Goal: Task Accomplishment & Management: Manage account settings

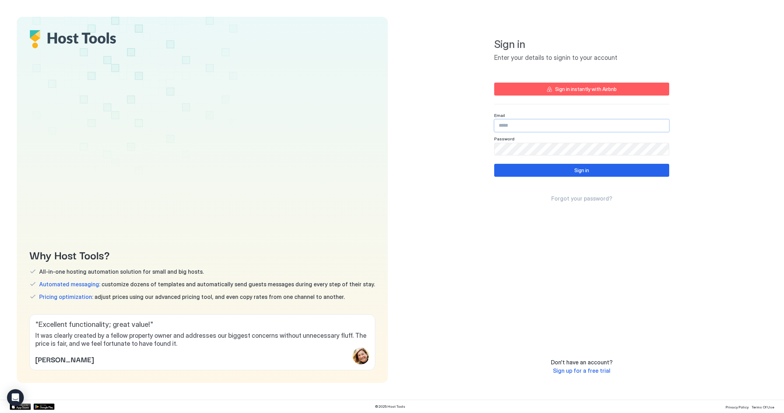
type input "**********"
click at [573, 171] on button "Sign in" at bounding box center [581, 170] width 175 height 13
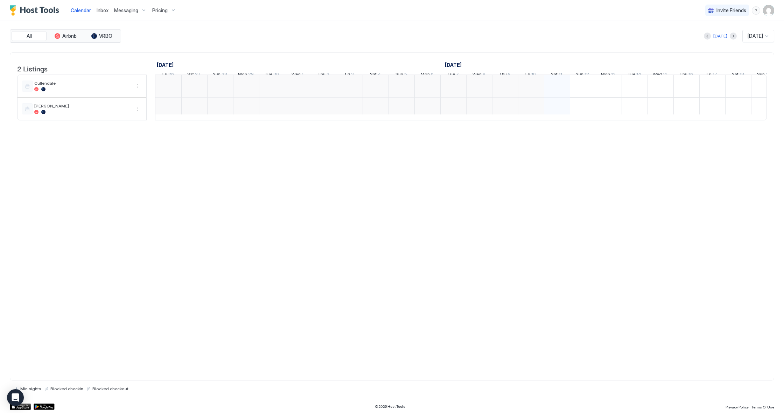
scroll to position [0, 389]
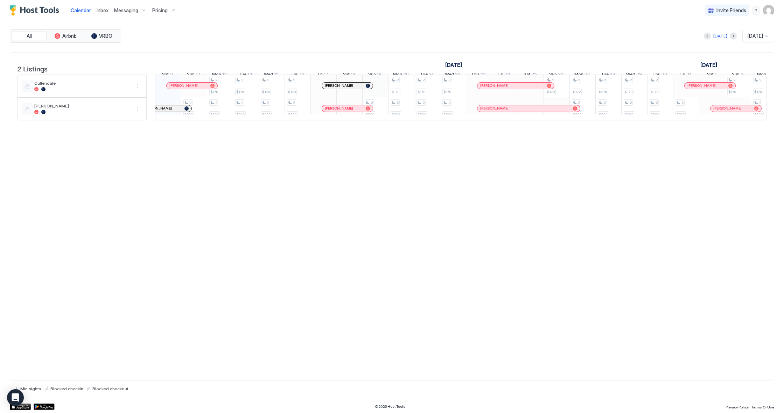
click at [766, 35] on div at bounding box center [767, 36] width 6 height 6
click at [767, 35] on div at bounding box center [767, 36] width 6 height 6
click at [767, 37] on div at bounding box center [767, 36] width 6 height 6
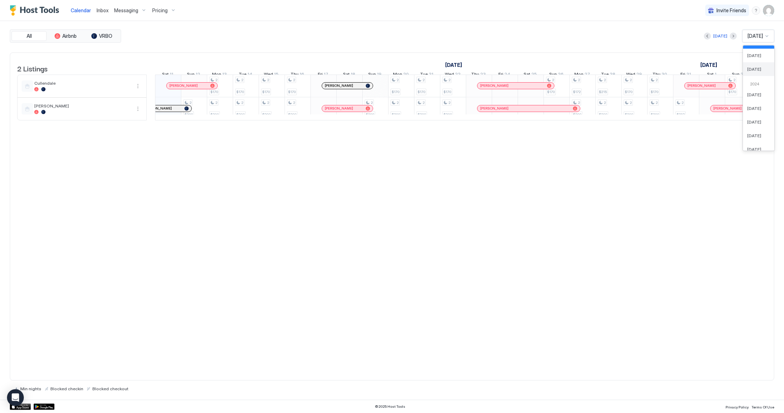
click at [756, 69] on span "[DATE]" at bounding box center [754, 68] width 14 height 5
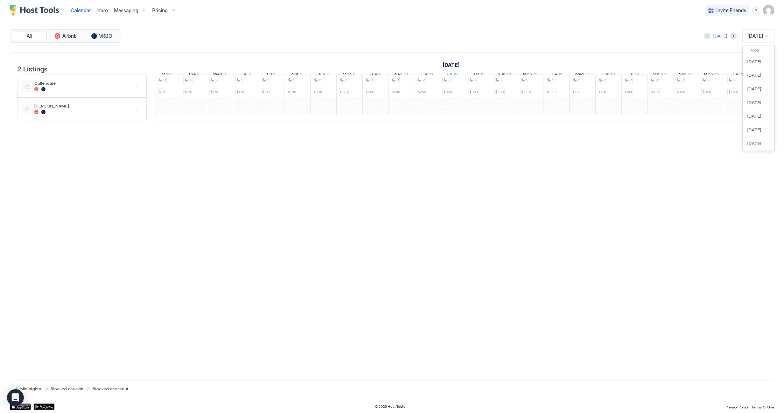
scroll to position [220, 0]
click at [768, 36] on div at bounding box center [767, 36] width 6 height 6
click at [756, 125] on span "[DATE]" at bounding box center [754, 126] width 14 height 5
click at [211, 113] on div "2 $263 2 $200 2 $200 2 $200 2 $170 2 $200 2 $183 2 $217 2 $180 2 $221 2 $170 2 …" at bounding box center [399, 97] width 1658 height 45
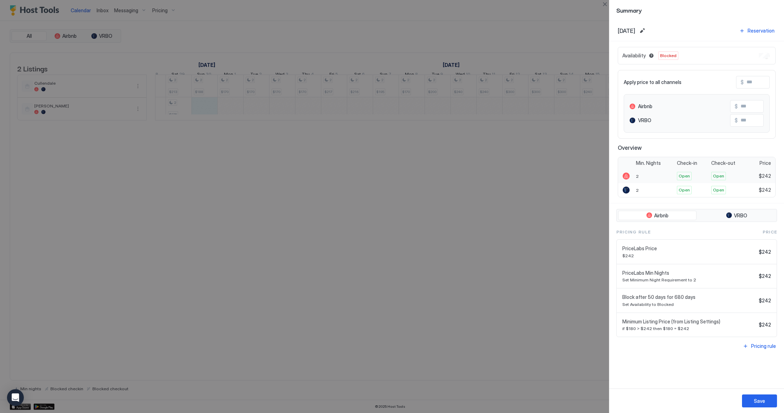
click at [685, 177] on span "Open" at bounding box center [684, 176] width 11 height 6
click at [717, 177] on span "Open" at bounding box center [718, 176] width 11 height 6
drag, startPoint x: 682, startPoint y: 188, endPoint x: 698, endPoint y: 188, distance: 15.0
click at [682, 188] on span "Open" at bounding box center [684, 190] width 11 height 6
click at [721, 188] on span "Open" at bounding box center [718, 190] width 11 height 6
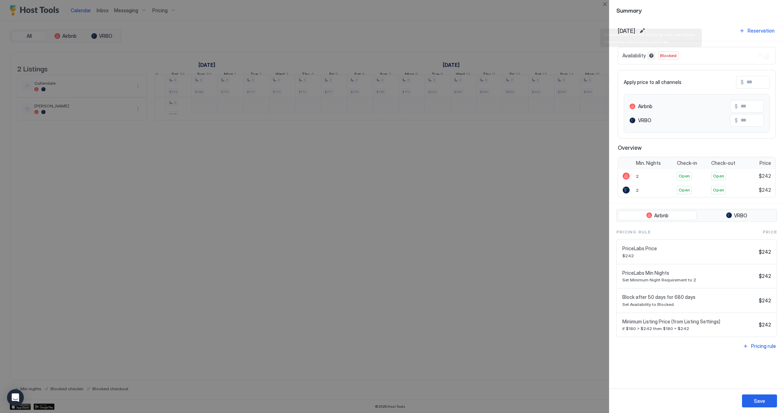
click at [652, 56] on button "Blocked dates override all pricing rules and remain unavailable until manually …" at bounding box center [651, 55] width 8 height 8
click at [504, 217] on div at bounding box center [392, 206] width 784 height 413
click at [750, 32] on div "Reservation" at bounding box center [761, 30] width 27 height 7
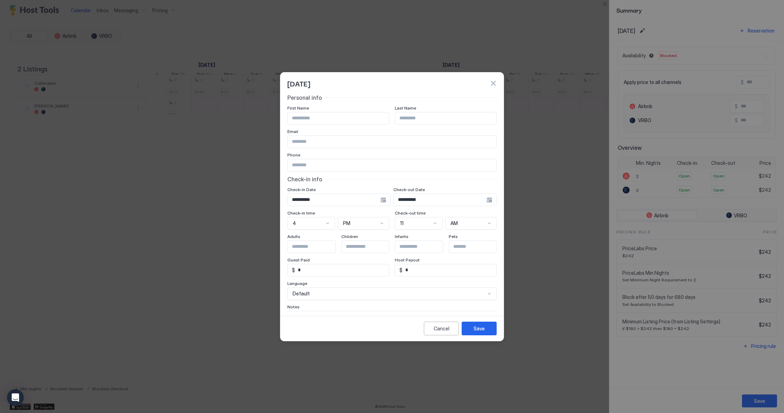
click at [494, 84] on button "button" at bounding box center [493, 83] width 7 height 7
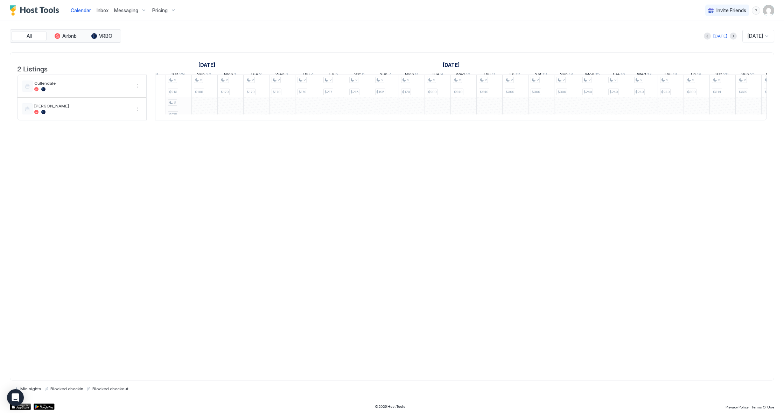
click at [181, 116] on div "2 $263 2 $200 2 $200 2 $200 2 $170 2 $200 2 $183 2 $217 2 $180 2 $221 2 $170 2 …" at bounding box center [399, 97] width 1658 height 45
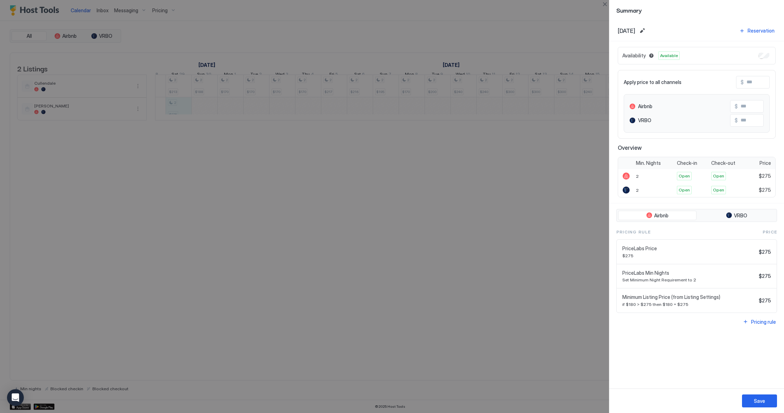
click at [503, 365] on div at bounding box center [392, 206] width 784 height 413
click at [724, 15] on div "Summary" at bounding box center [696, 10] width 175 height 20
click at [759, 401] on div "Save" at bounding box center [759, 400] width 11 height 7
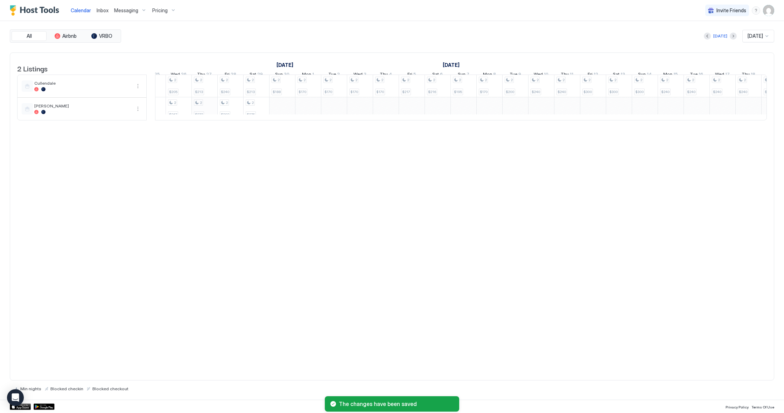
scroll to position [0, 508]
click at [230, 118] on div "2 $263 2 $200 2 $200 2 $200 2 $170 2 $200 2 $183 2 $217 2 $180 2 $221 2 $170 2 …" at bounding box center [584, 97] width 1658 height 45
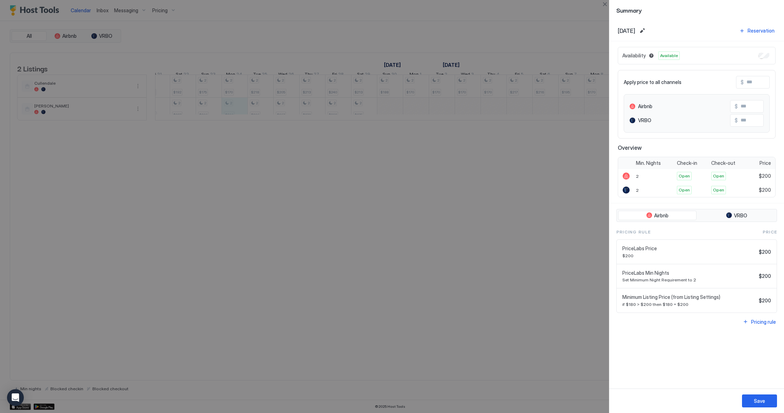
click at [389, 120] on div at bounding box center [392, 206] width 784 height 413
click at [280, 113] on div at bounding box center [392, 206] width 784 height 413
click at [765, 402] on button "Save" at bounding box center [759, 400] width 35 height 13
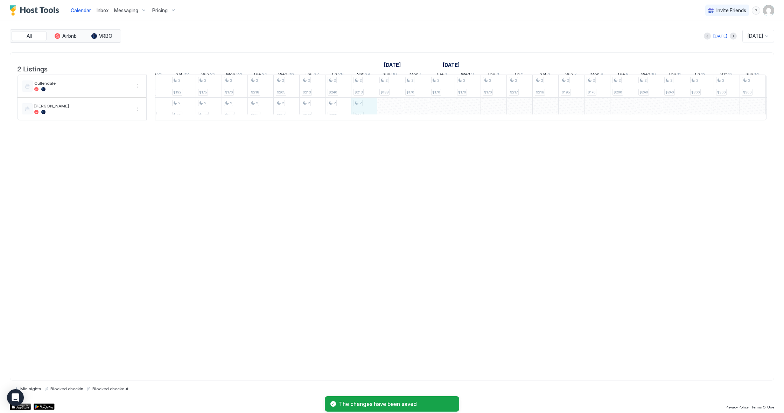
click at [365, 120] on div "2 $263 2 $200 2 $200 2 $200 2 $170 2 $200 2 $183 2 $217 2 $180 2 $221 2 $170 2 …" at bounding box center [584, 97] width 1658 height 45
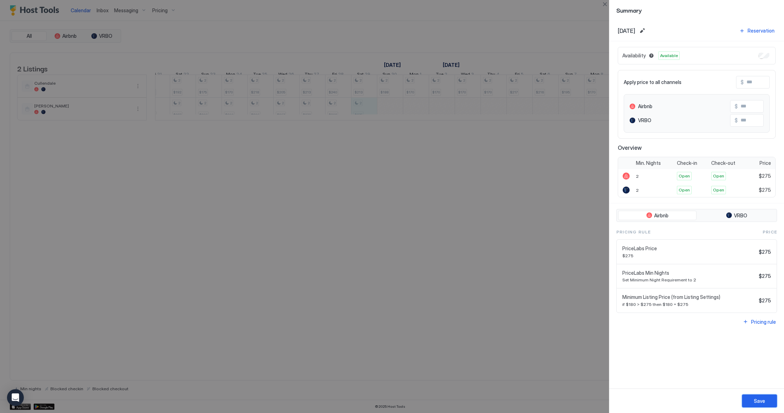
click at [766, 403] on button "Save" at bounding box center [759, 400] width 35 height 13
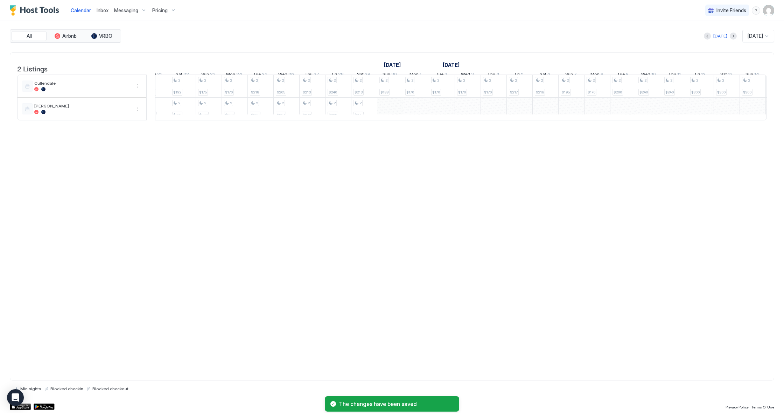
click at [390, 114] on div "2 $263 2 $200 2 $200 2 $200 2 $170 2 $200 2 $183 2 $217 2 $180 2 $221 2 $170 2 …" at bounding box center [584, 97] width 1658 height 45
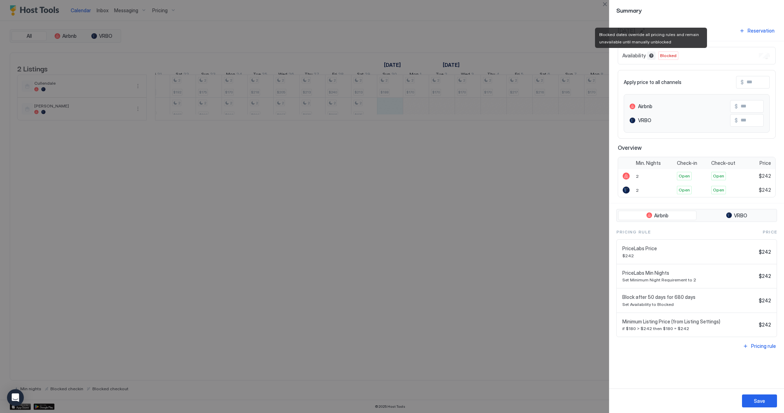
click at [650, 57] on button "Blocked dates override all pricing rules and remain unavailable until manually …" at bounding box center [651, 55] width 8 height 8
click at [764, 346] on div "Pricing rule" at bounding box center [763, 345] width 25 height 7
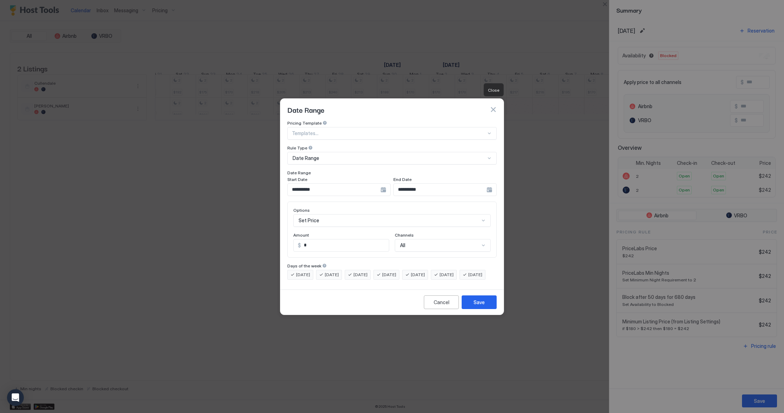
click at [492, 106] on button "button" at bounding box center [493, 109] width 7 height 7
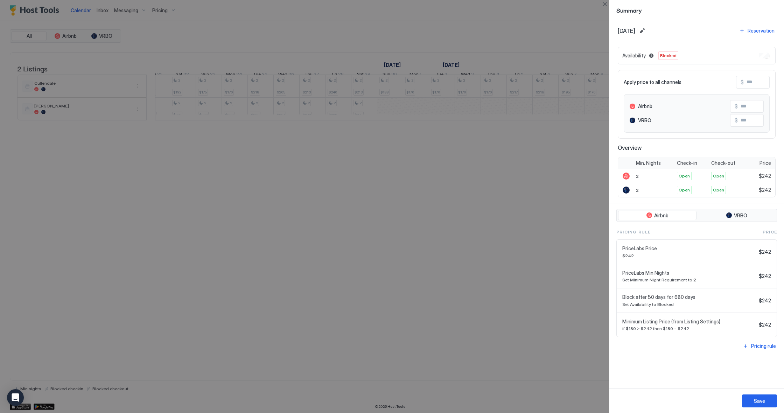
click at [532, 210] on div at bounding box center [392, 206] width 784 height 413
click at [604, 5] on button "Close" at bounding box center [605, 4] width 8 height 8
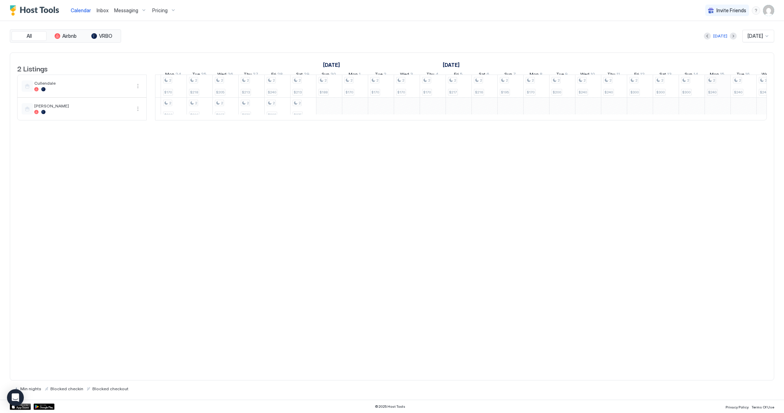
scroll to position [0, 478]
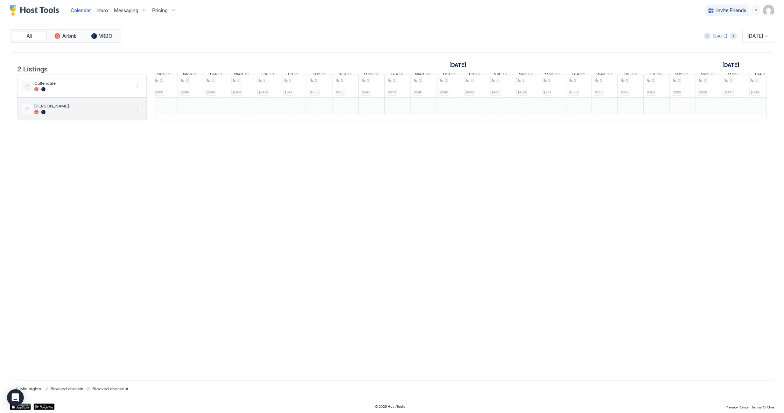
click at [138, 113] on button "More options" at bounding box center [138, 109] width 8 height 8
click at [127, 147] on span "Listing Settings" at bounding box center [125, 146] width 31 height 5
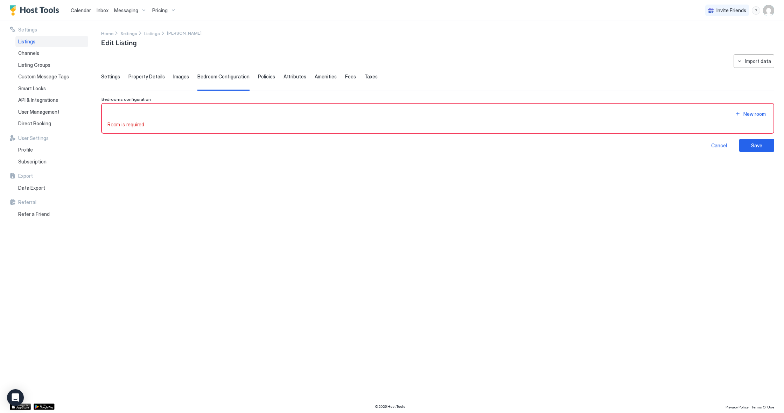
click at [141, 78] on span "Property Details" at bounding box center [146, 76] width 36 height 6
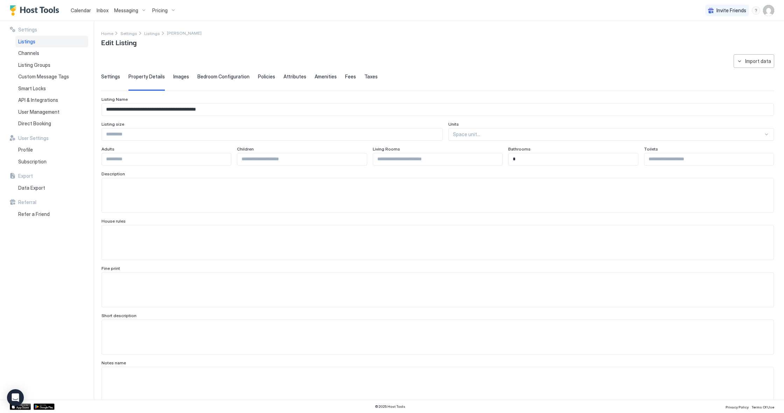
click at [109, 76] on span "Settings" at bounding box center [110, 76] width 19 height 6
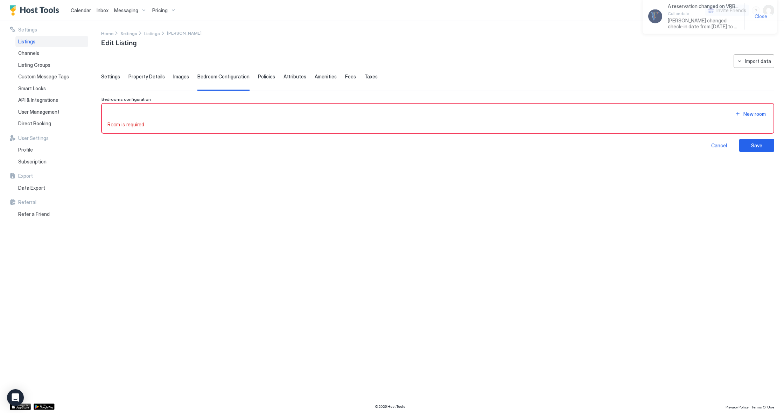
click at [111, 76] on span "Settings" at bounding box center [110, 76] width 19 height 6
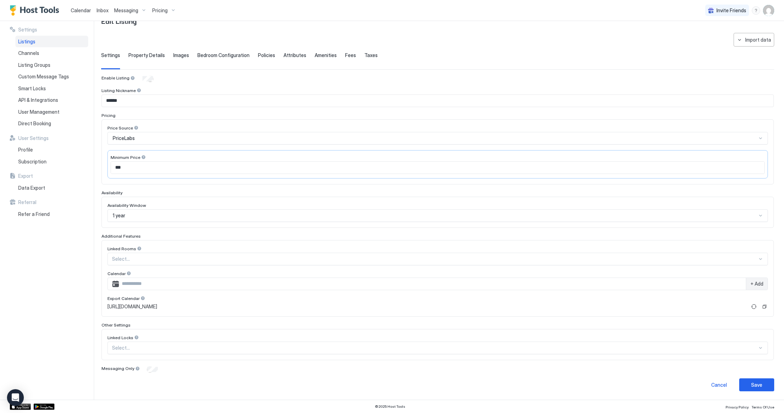
scroll to position [21, 0]
click at [117, 283] on div "+ Add" at bounding box center [437, 284] width 660 height 13
click at [129, 284] on div "**********" at bounding box center [437, 212] width 673 height 358
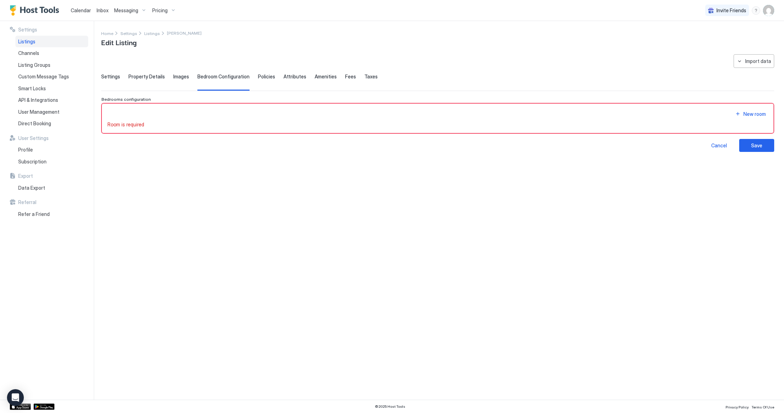
scroll to position [0, 0]
click at [81, 12] on span "Calendar" at bounding box center [81, 10] width 20 height 6
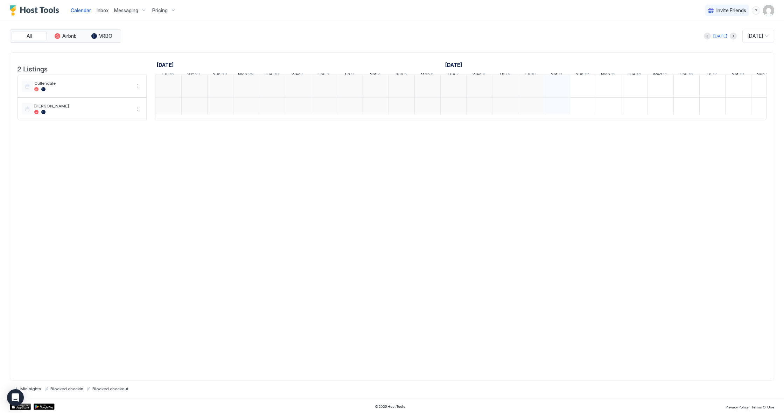
scroll to position [0, 389]
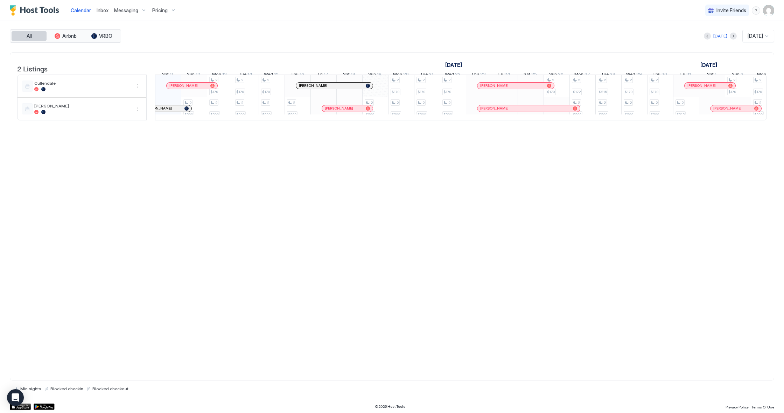
click at [41, 33] on button "All" at bounding box center [29, 36] width 35 height 10
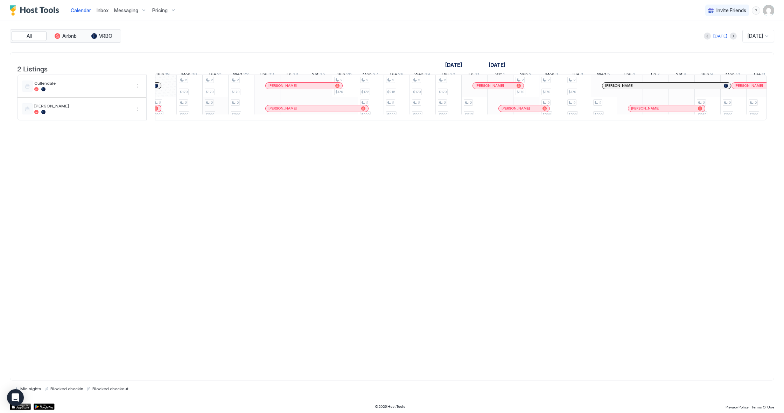
scroll to position [0, 610]
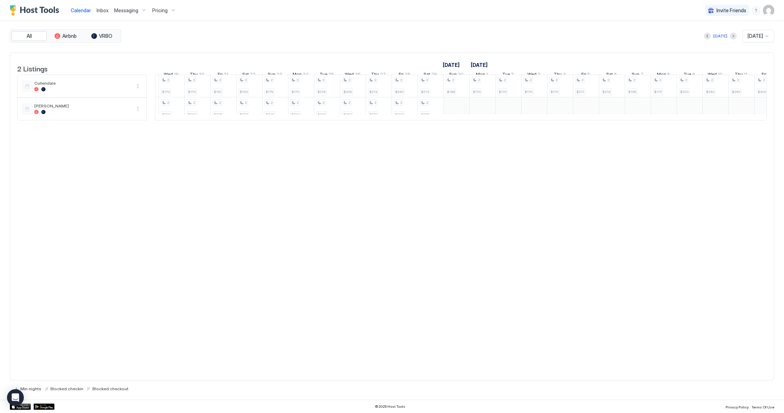
click at [450, 116] on div "2 $200 2 $200 2 $170 2 $200 2 $170 2 $200 2 $170 2 $200 2 $170 2 $172 2 $200 2 …" at bounding box center [107, 97] width 1658 height 45
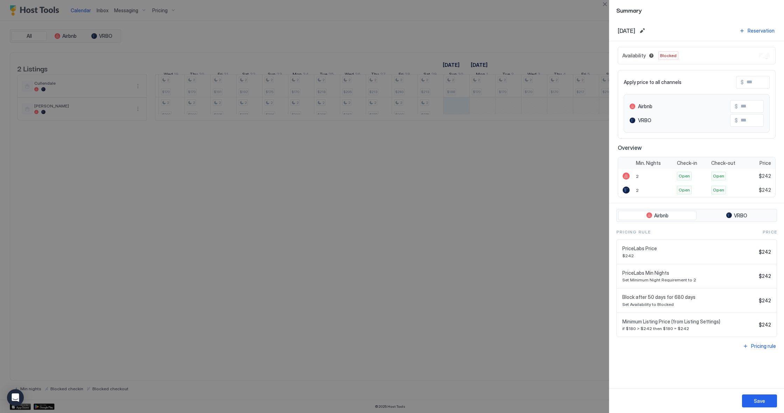
click at [507, 114] on div at bounding box center [392, 206] width 784 height 413
click at [495, 114] on div at bounding box center [392, 206] width 784 height 413
click at [460, 118] on div at bounding box center [392, 206] width 784 height 413
click at [604, 4] on button "Close" at bounding box center [605, 4] width 8 height 8
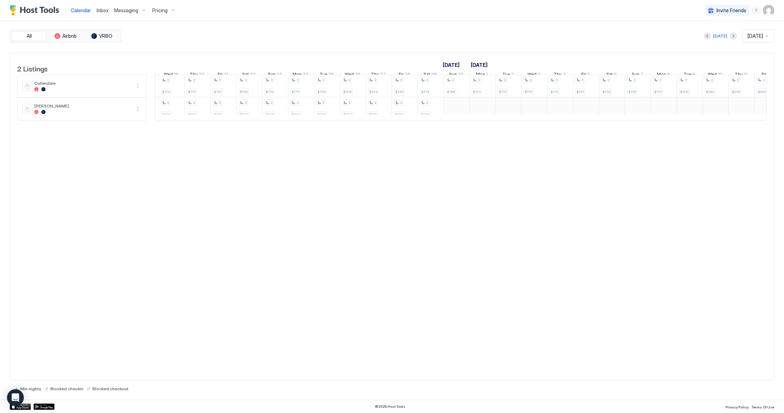
click at [170, 10] on div "Pricing" at bounding box center [163, 11] width 29 height 12
click at [122, 8] on div at bounding box center [392, 206] width 784 height 413
click at [126, 12] on span "Messaging" at bounding box center [126, 10] width 24 height 6
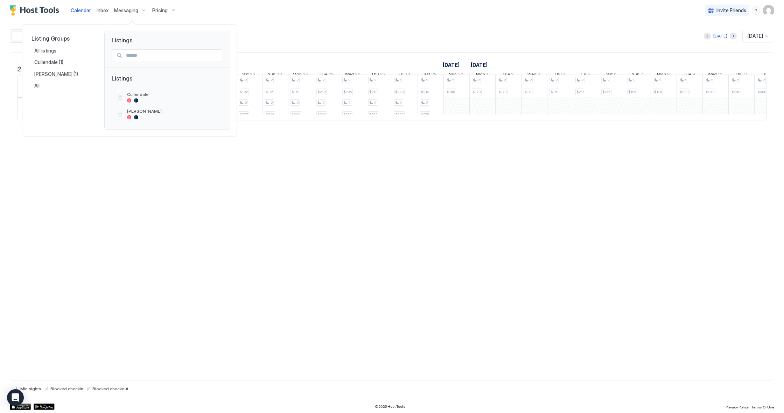
click at [100, 9] on div at bounding box center [392, 206] width 784 height 413
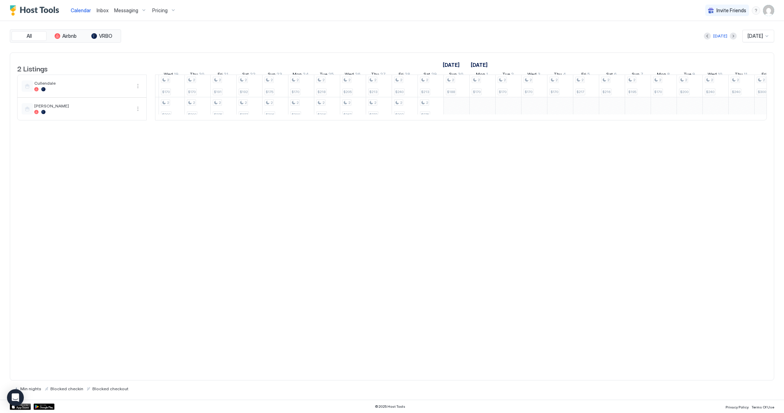
click at [85, 10] on span "Calendar" at bounding box center [81, 10] width 20 height 6
click at [24, 11] on img "Host Tools Logo" at bounding box center [36, 10] width 52 height 10
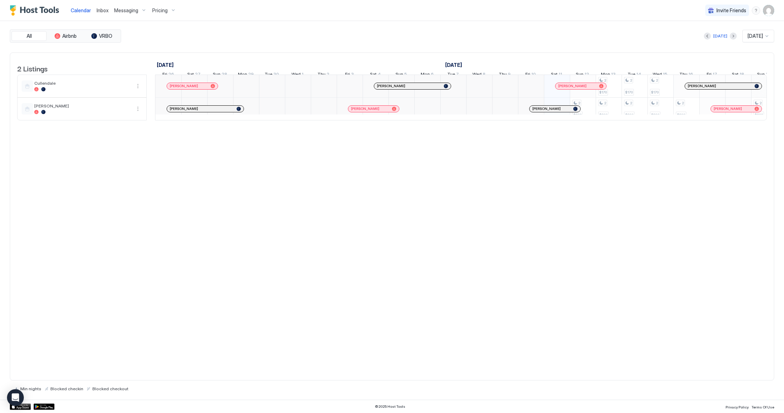
scroll to position [0, 389]
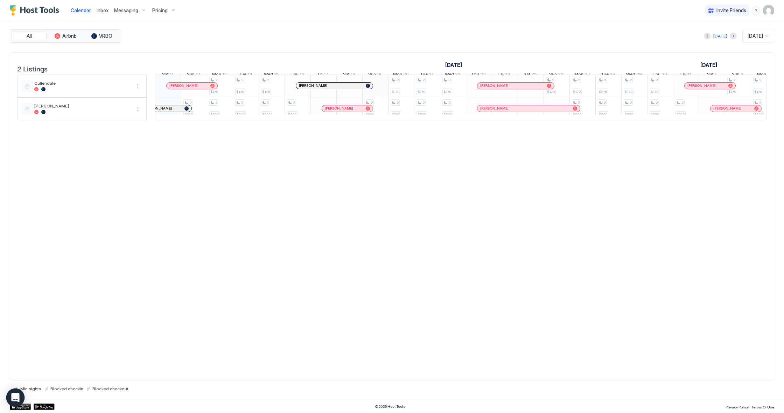
click at [14, 394] on icon "Open Intercom Messenger" at bounding box center [15, 397] width 8 height 9
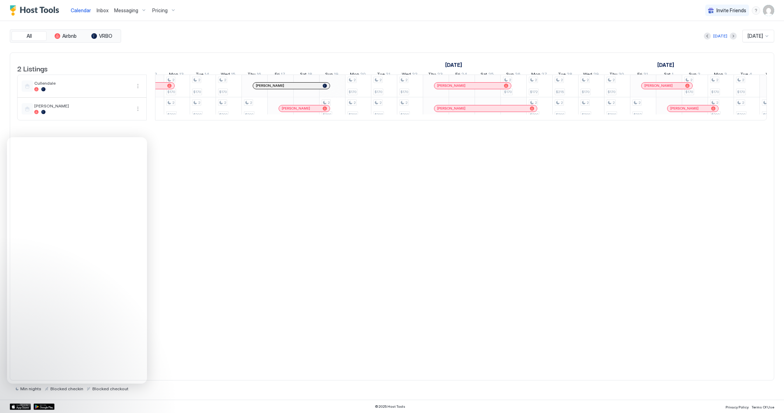
scroll to position [0, 0]
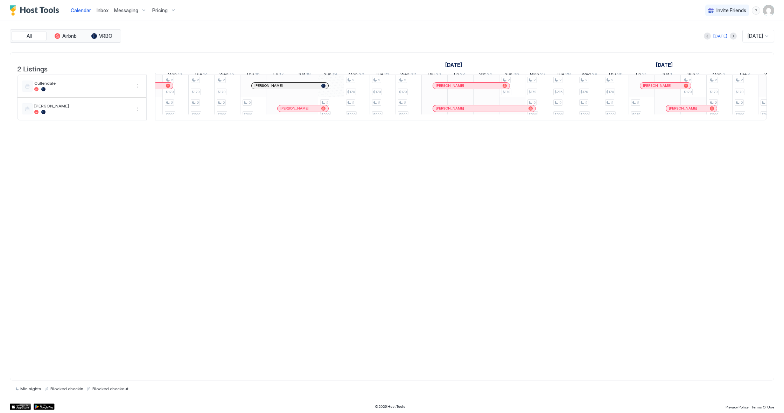
click at [247, 323] on div "2 Listings [DATE] [DATE] [DATE] Fri 26 Sat 27 Sun 28 Mon 29 Tue 30 Wed 1 Thu 2 …" at bounding box center [392, 216] width 764 height 328
click at [138, 113] on button "More options" at bounding box center [138, 109] width 8 height 8
click at [122, 144] on span "Listing Settings" at bounding box center [125, 146] width 31 height 5
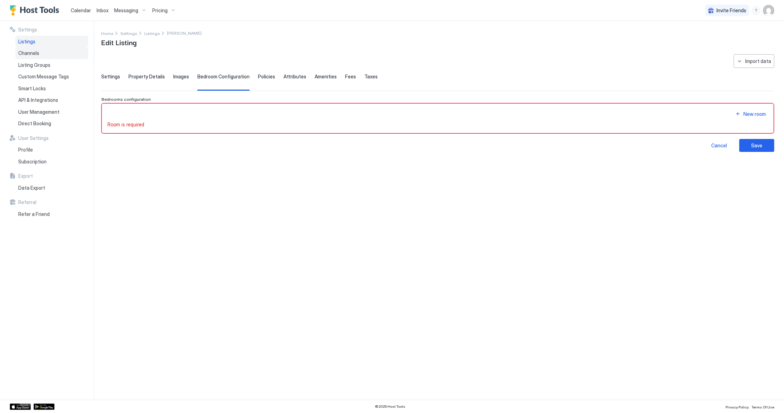
click at [26, 51] on span "Channels" at bounding box center [28, 53] width 21 height 6
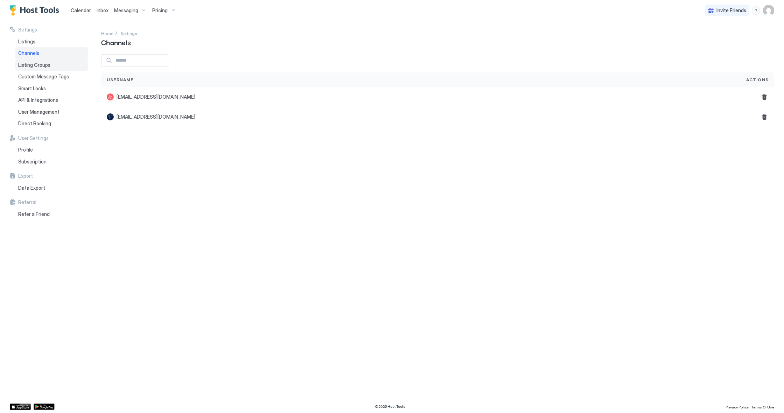
click at [28, 64] on span "Listing Groups" at bounding box center [34, 65] width 32 height 6
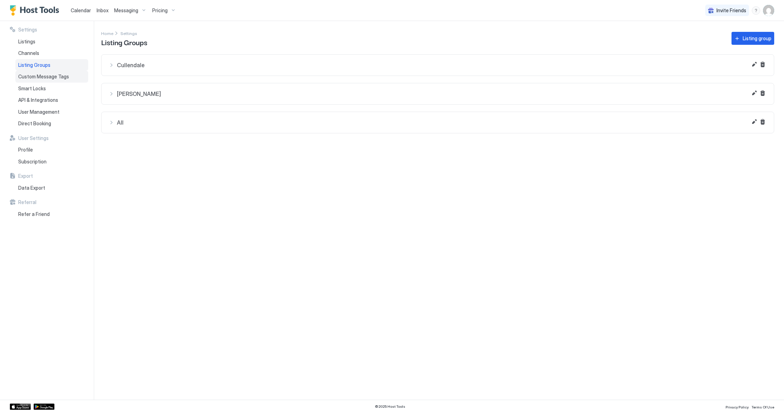
click at [29, 77] on span "Custom Message Tags" at bounding box center [43, 76] width 51 height 6
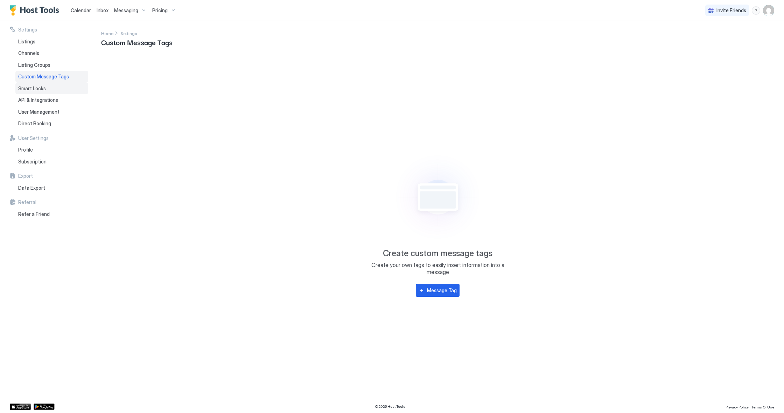
click at [33, 89] on span "Smart Locks" at bounding box center [32, 88] width 28 height 6
click at [35, 97] on span "API & Integrations" at bounding box center [38, 100] width 40 height 6
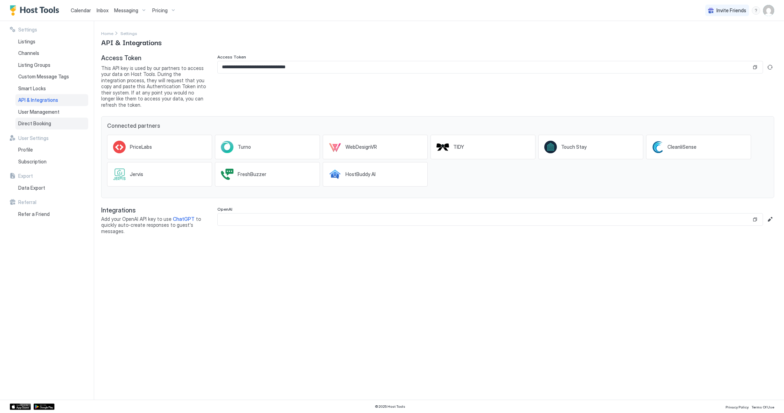
click at [39, 122] on span "Direct Booking" at bounding box center [34, 123] width 33 height 6
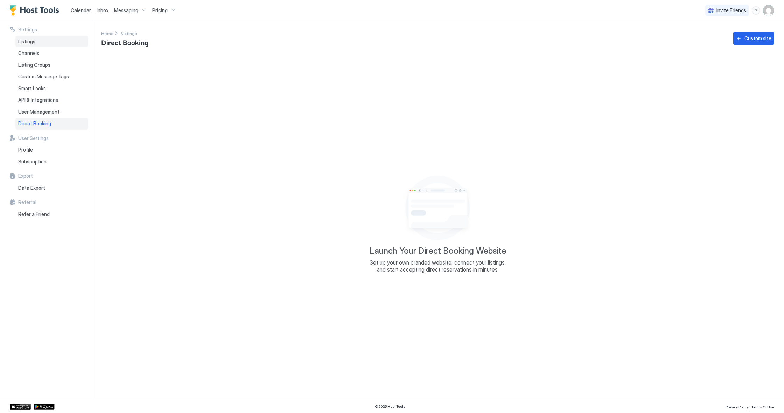
click at [25, 39] on span "Listings" at bounding box center [26, 41] width 17 height 6
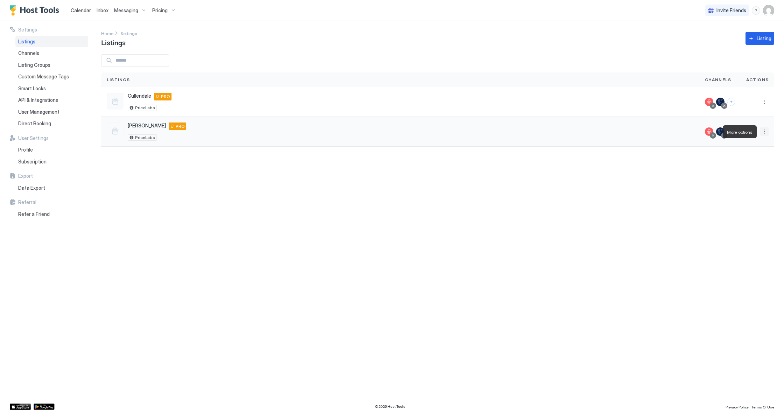
click at [762, 130] on button "More options" at bounding box center [764, 131] width 8 height 8
click at [755, 164] on span "Listing Settings" at bounding box center [748, 163] width 31 height 5
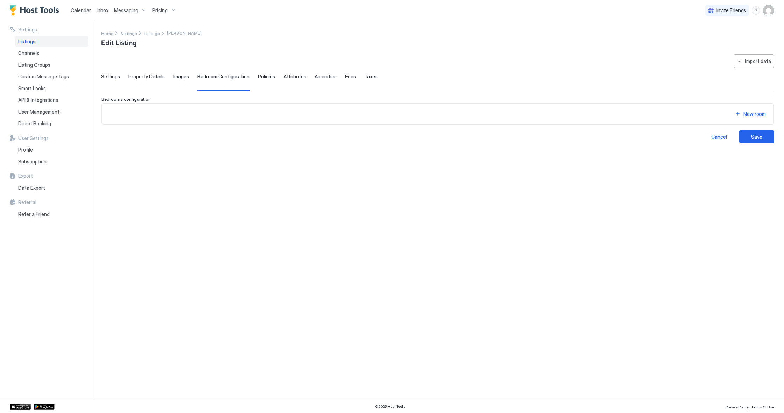
click at [265, 77] on span "Policies" at bounding box center [266, 76] width 17 height 6
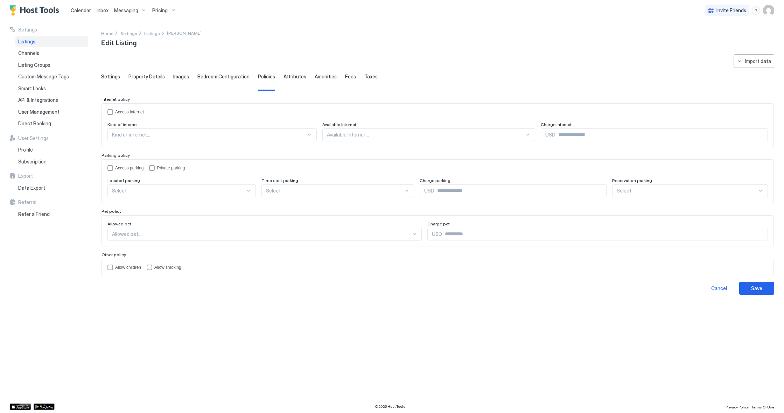
click at [285, 76] on span "Attributes" at bounding box center [294, 76] width 23 height 6
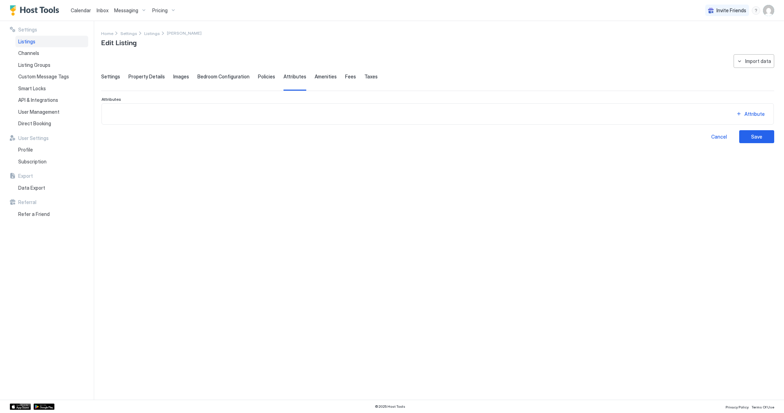
click at [324, 77] on span "Amenities" at bounding box center [326, 76] width 22 height 6
click at [345, 77] on span "Fees" at bounding box center [350, 76] width 11 height 6
click at [364, 76] on span "Taxes" at bounding box center [370, 76] width 13 height 6
click at [264, 78] on span "Policies" at bounding box center [266, 76] width 17 height 6
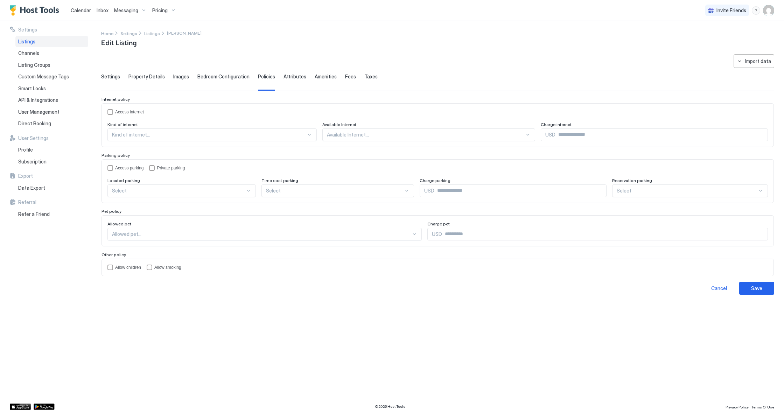
click at [233, 77] on span "Bedroom Configuration" at bounding box center [223, 76] width 52 height 6
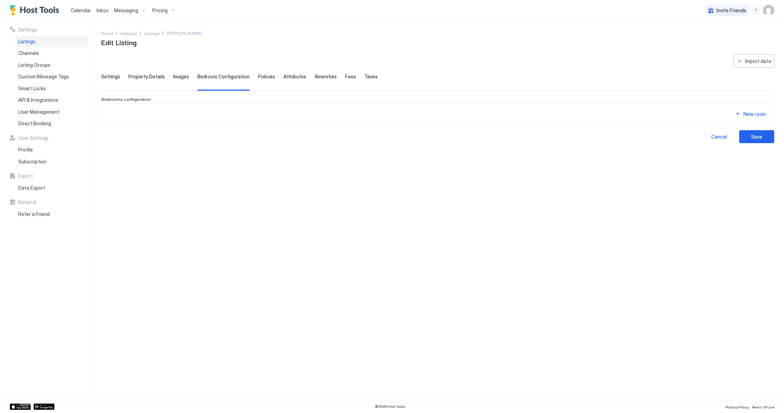
click at [179, 75] on span "Images" at bounding box center [181, 76] width 16 height 6
click at [150, 76] on span "Property Details" at bounding box center [146, 76] width 36 height 6
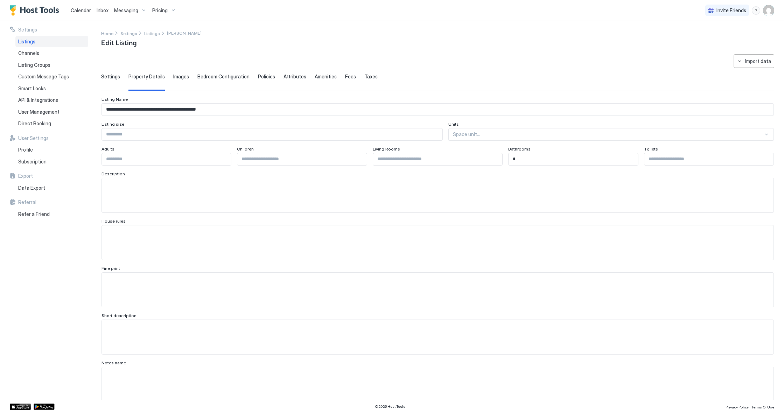
click at [112, 76] on span "Settings" at bounding box center [110, 76] width 19 height 6
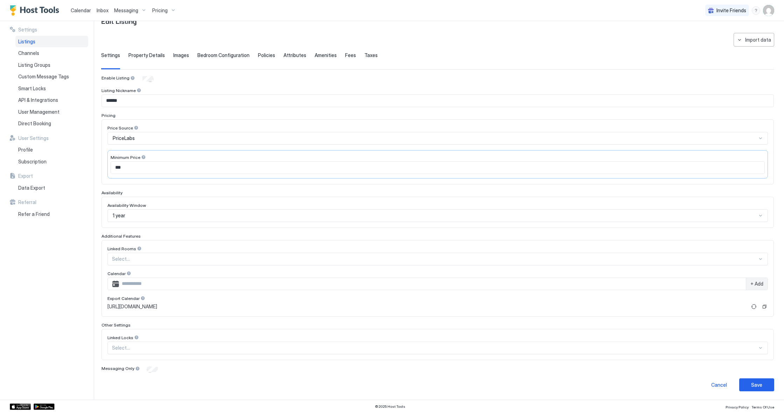
scroll to position [21, 0]
click at [761, 216] on div at bounding box center [761, 216] width 6 height 6
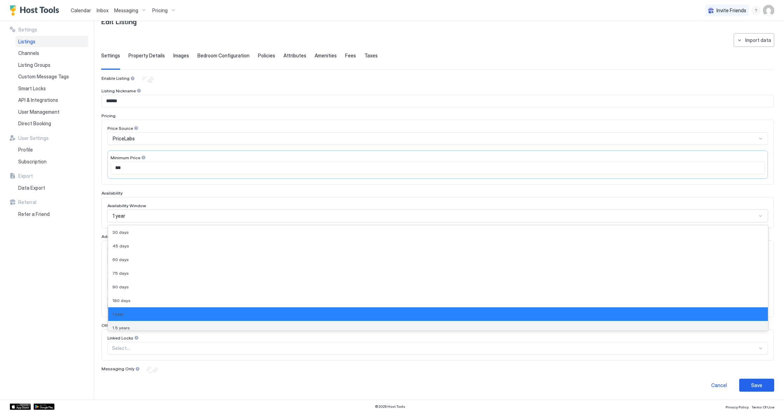
click at [126, 327] on span "1.5 years" at bounding box center [120, 327] width 17 height 5
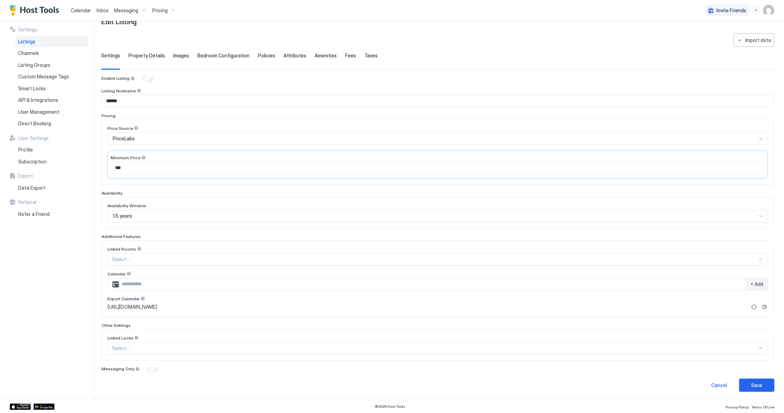
click at [752, 381] on div "Save" at bounding box center [756, 384] width 11 height 7
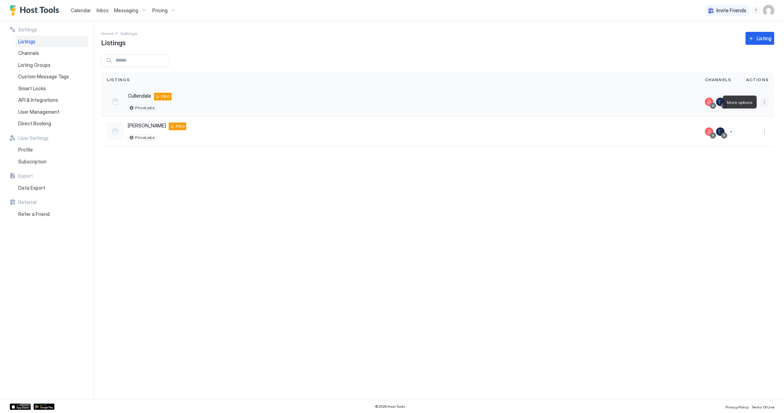
click at [764, 101] on button "More options" at bounding box center [764, 102] width 8 height 8
click at [758, 133] on span "Listing Settings" at bounding box center [748, 134] width 31 height 5
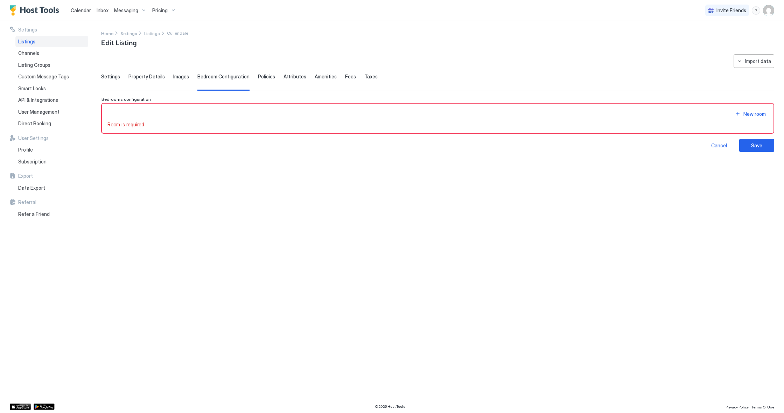
click at [109, 79] on span "Settings" at bounding box center [110, 76] width 19 height 6
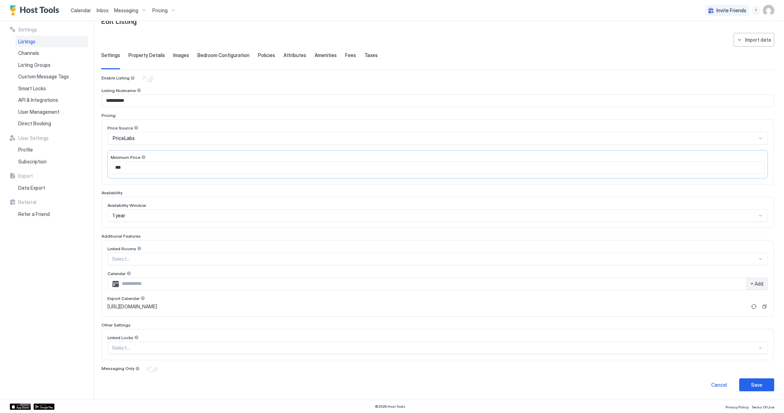
scroll to position [21, 0]
click at [211, 217] on div "1 year" at bounding box center [435, 216] width 644 height 6
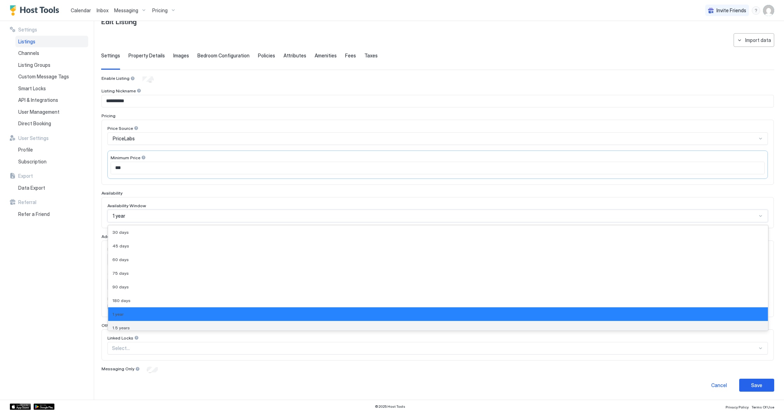
click at [129, 327] on div "1.5 years" at bounding box center [437, 327] width 651 height 5
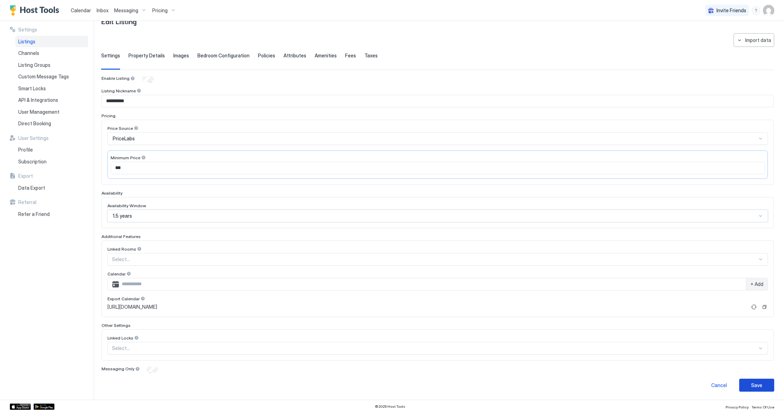
click at [761, 387] on div "Save" at bounding box center [756, 384] width 11 height 7
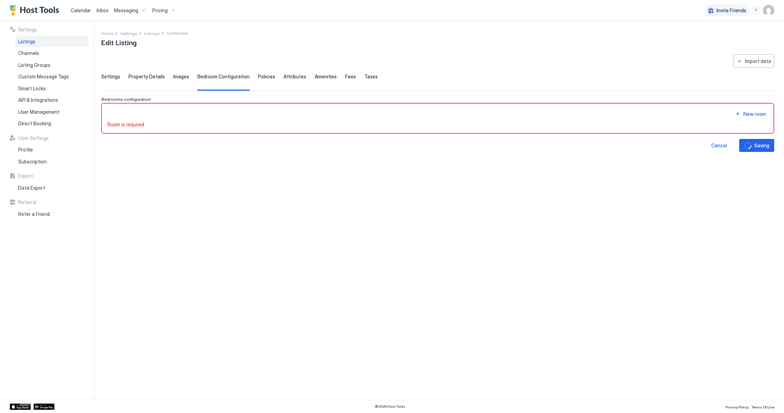
scroll to position [0, 0]
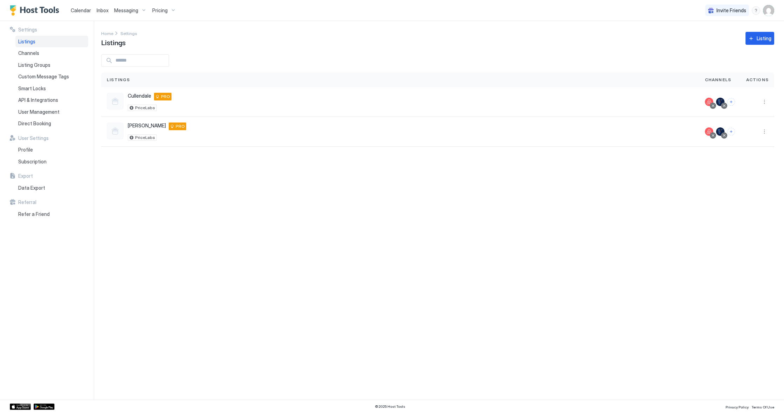
click at [78, 10] on span "Calendar" at bounding box center [81, 10] width 20 height 6
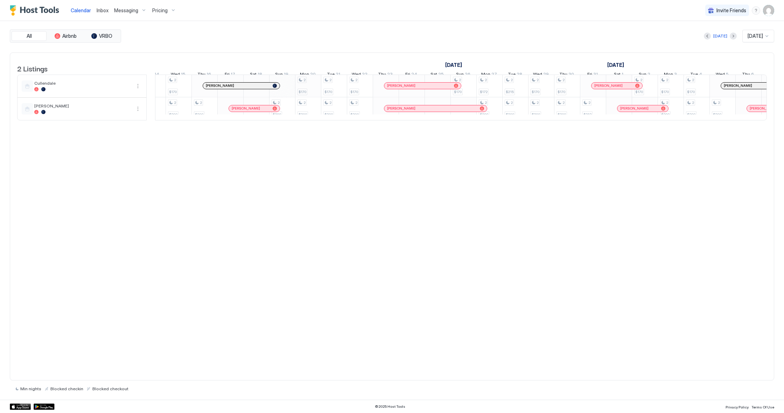
scroll to position [0, 510]
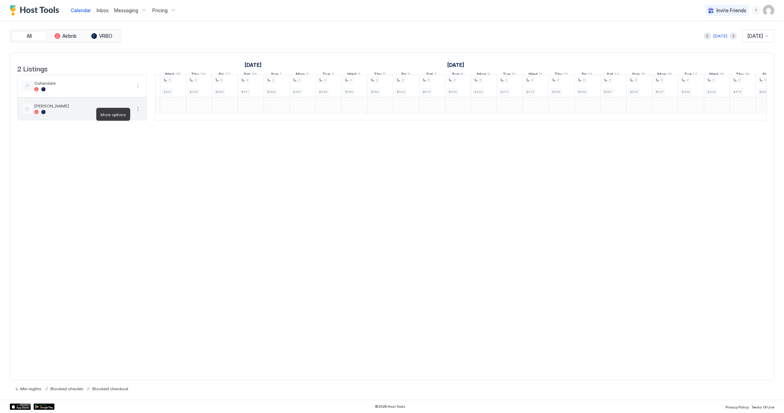
click at [138, 113] on button "More options" at bounding box center [138, 109] width 8 height 8
click at [171, 115] on div at bounding box center [392, 206] width 784 height 413
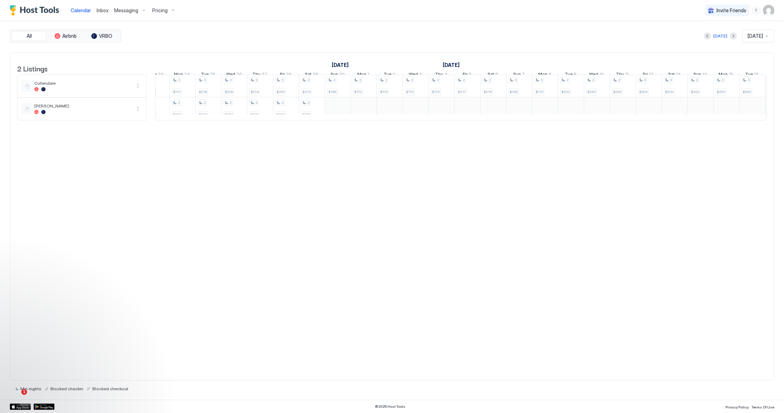
click at [334, 115] on div "2 $263 2 $200 2 $200 2 $200 2 $170 2 $200 2 $183 2 $217 2 $180 2 $221 2 $170 2 …" at bounding box center [532, 97] width 1658 height 45
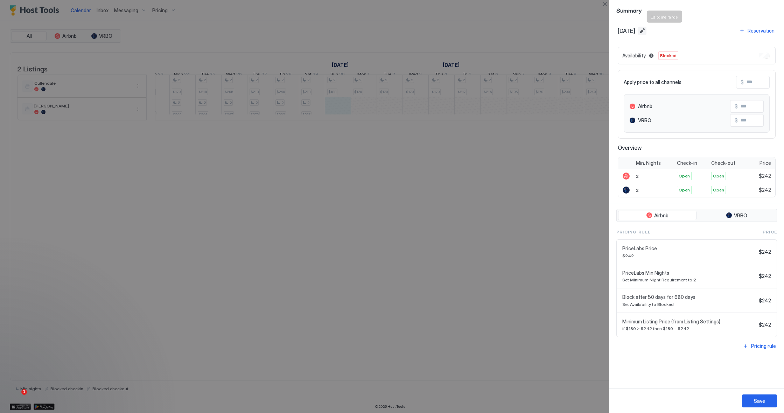
click at [646, 31] on button "Edit date range" at bounding box center [642, 31] width 8 height 8
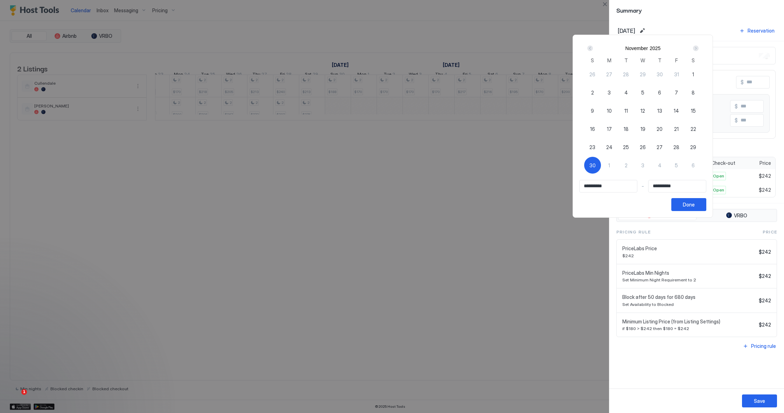
click at [537, 167] on div at bounding box center [392, 206] width 784 height 413
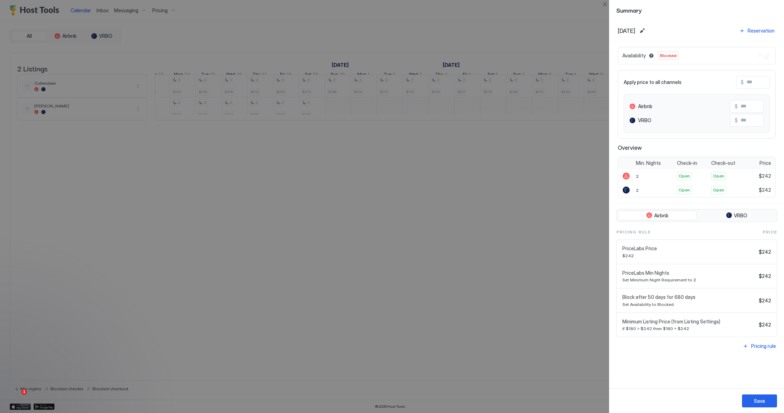
click at [255, 301] on div at bounding box center [392, 206] width 784 height 413
click at [212, 311] on div at bounding box center [392, 206] width 784 height 413
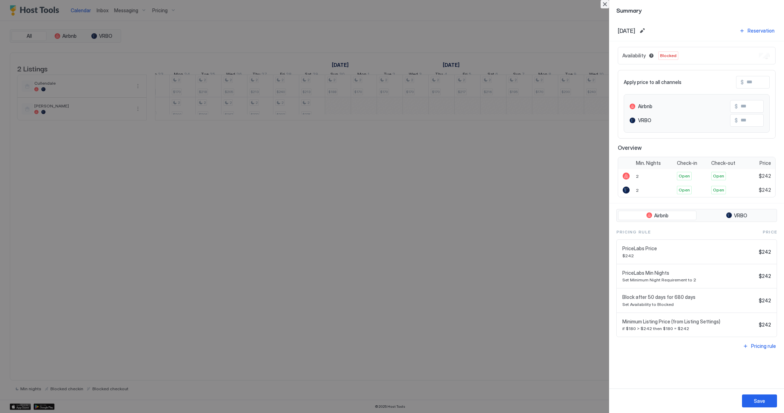
click at [605, 3] on button "Close" at bounding box center [605, 4] width 8 height 8
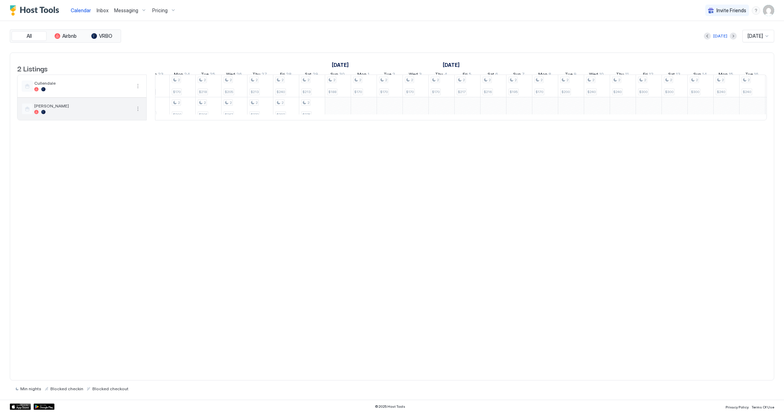
click at [117, 108] on span "[PERSON_NAME]" at bounding box center [82, 105] width 97 height 5
click at [137, 113] on button "More options" at bounding box center [138, 109] width 8 height 8
click at [134, 148] on span "Listing Settings" at bounding box center [125, 146] width 31 height 5
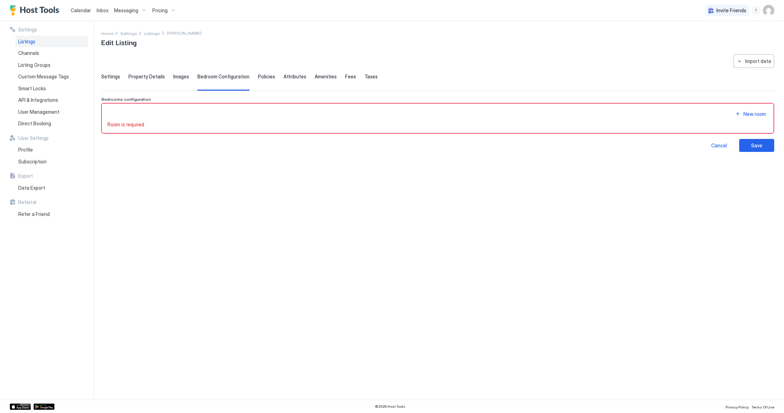
click at [112, 78] on span "Settings" at bounding box center [110, 76] width 19 height 6
click at [212, 192] on div "**********" at bounding box center [437, 222] width 673 height 337
click at [83, 10] on span "Calendar" at bounding box center [81, 10] width 20 height 6
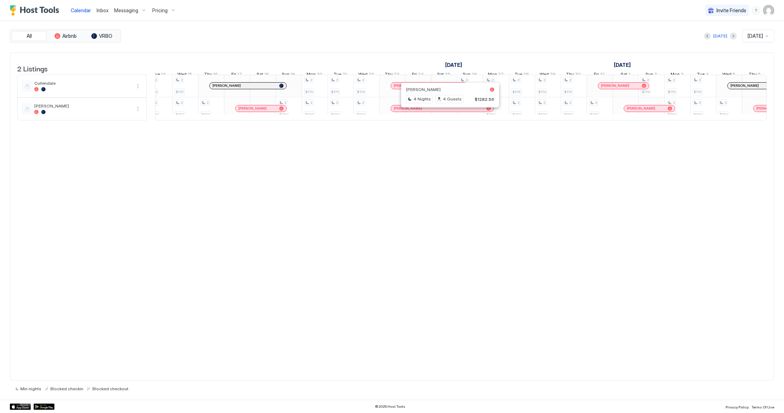
scroll to position [0, 456]
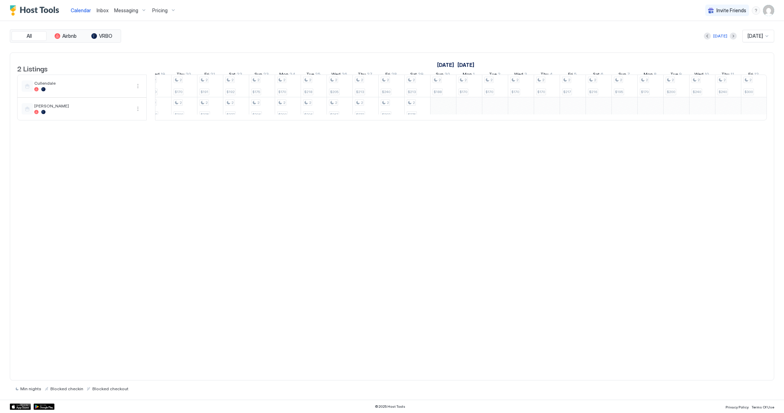
click at [439, 114] on div "2 $200 2 $170 2 $200 2 $170 2 $200 2 $170 2 $200 2 $170 2 $172 2 $200 2 $215 2 …" at bounding box center [120, 97] width 1658 height 45
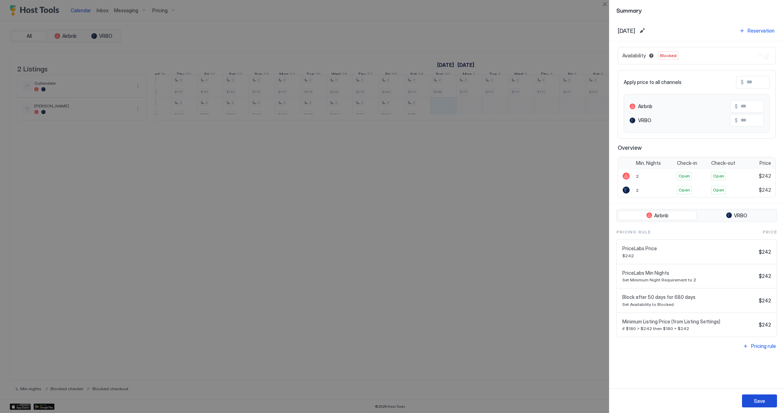
drag, startPoint x: 758, startPoint y: 400, endPoint x: 751, endPoint y: 390, distance: 11.8
click at [758, 400] on div "Save" at bounding box center [759, 400] width 11 height 7
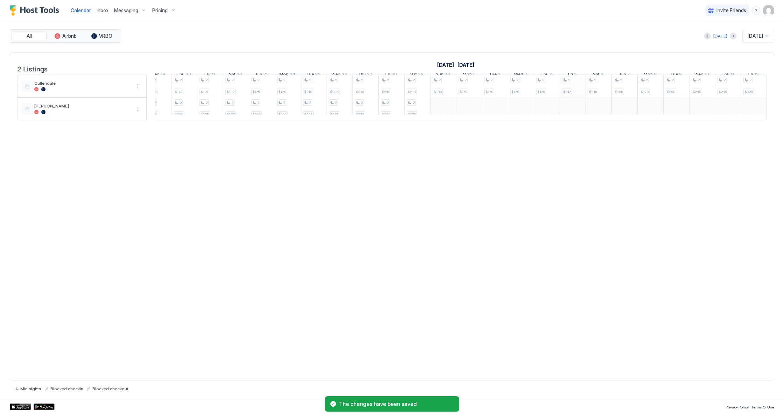
click at [578, 95] on div "2 $200 2 $170 2 $200 2 $170 2 $200 2 $170 2 $200 2 $170 2 $172 2 $200 2 $215 2 …" at bounding box center [120, 97] width 1658 height 45
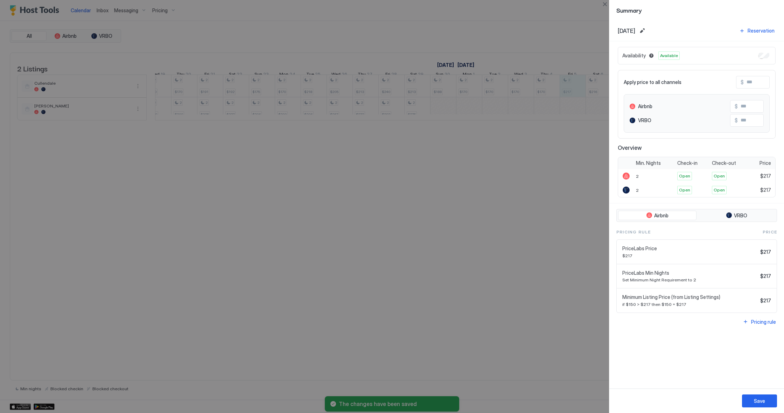
click at [566, 144] on div at bounding box center [392, 206] width 784 height 413
click at [495, 250] on div at bounding box center [392, 206] width 784 height 413
